Goal: Task Accomplishment & Management: Use online tool/utility

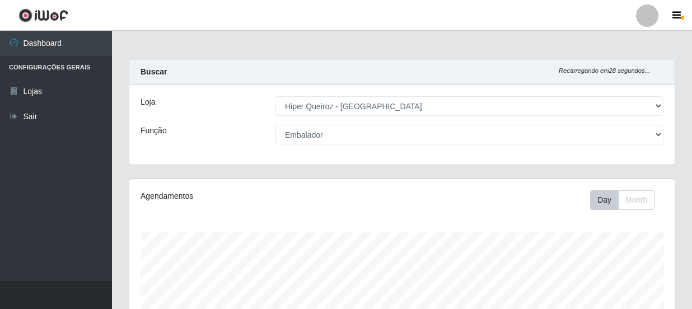
select select "513"
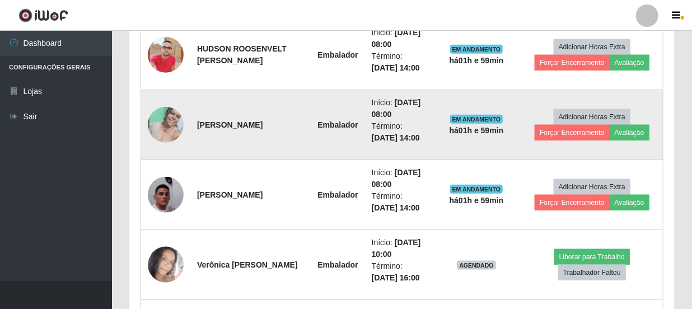
scroll to position [509, 0]
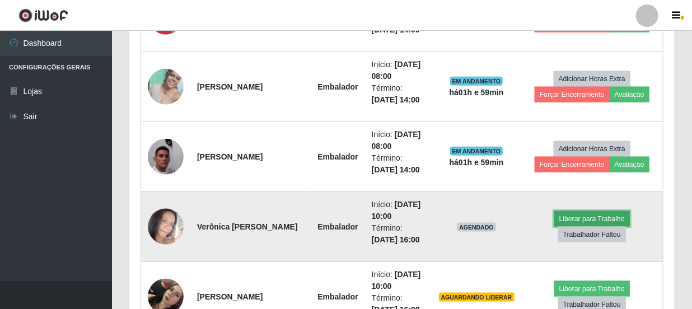
click at [579, 217] on button "Liberar para Trabalho" at bounding box center [592, 219] width 76 height 16
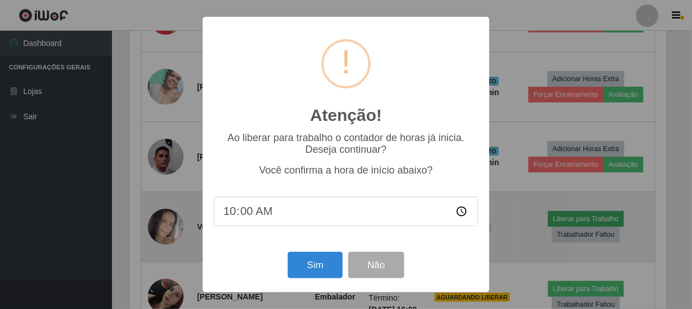
scroll to position [232, 540]
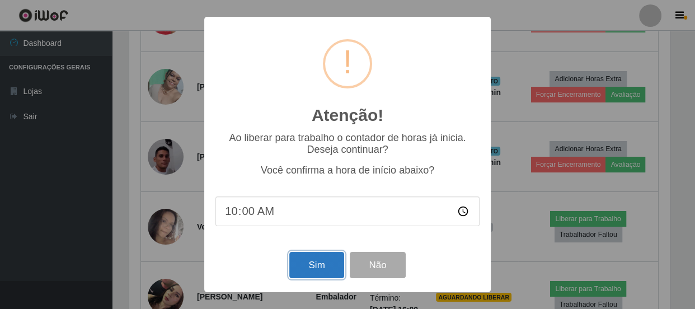
click at [326, 262] on button "Sim" at bounding box center [316, 265] width 54 height 26
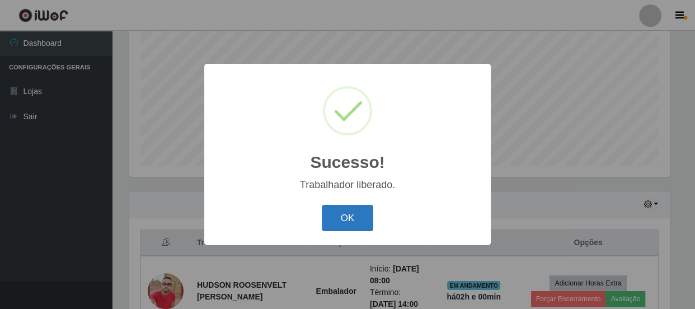
click at [337, 224] on button "OK" at bounding box center [348, 218] width 52 height 26
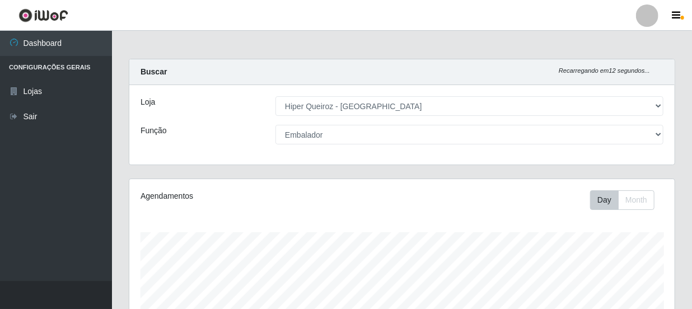
scroll to position [0, 0]
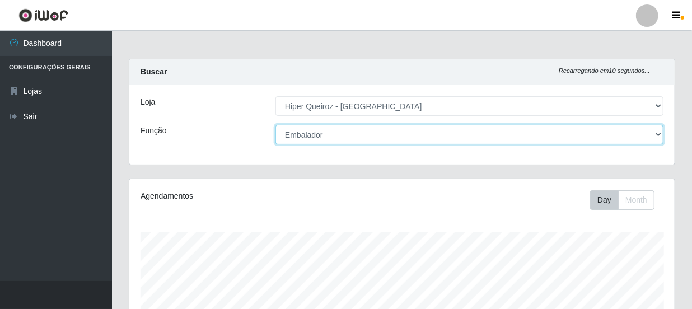
click at [659, 135] on select "[Selecione...] Embalador Embalador + Embalador ++ Operador de Caixa Operador de…" at bounding box center [469, 135] width 388 height 20
click at [275, 125] on select "[Selecione...] Embalador Embalador + Embalador ++ Operador de Caixa Operador de…" at bounding box center [469, 135] width 388 height 20
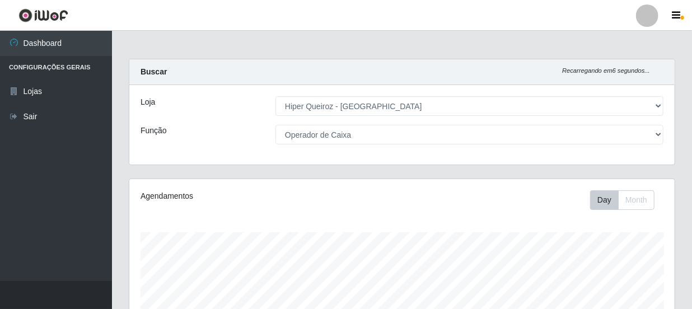
click at [665, 136] on div "[Selecione...] Embalador Embalador + Embalador ++ Operador de Caixa Operador de…" at bounding box center [469, 135] width 405 height 20
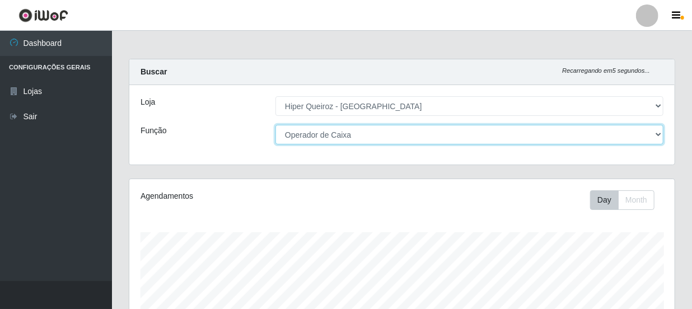
click at [648, 137] on select "[Selecione...] Embalador Embalador + Embalador ++ Operador de Caixa Operador de…" at bounding box center [469, 135] width 388 height 20
select select "1"
click at [275, 125] on select "[Selecione...] Embalador Embalador + Embalador ++ Operador de Caixa Operador de…" at bounding box center [469, 135] width 388 height 20
